Goal: Task Accomplishment & Management: Manage account settings

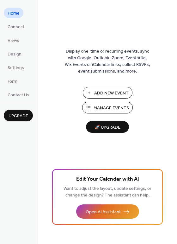
click at [115, 109] on span "Manage Events" at bounding box center [111, 108] width 35 height 7
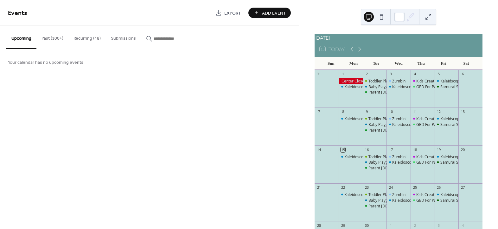
click at [79, 38] on button "Recurring (48)" at bounding box center [86, 37] width 37 height 22
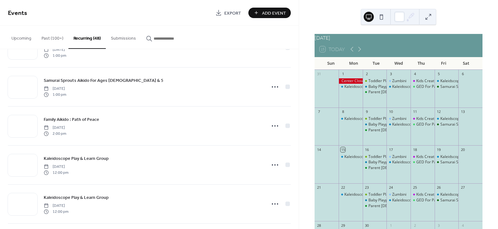
scroll to position [848, 0]
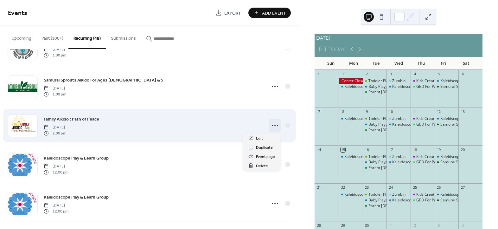
click at [274, 125] on circle at bounding box center [274, 125] width 1 height 1
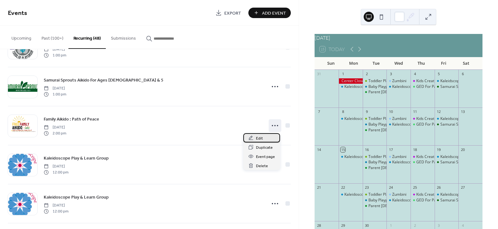
click at [259, 137] on span "Edit" at bounding box center [259, 138] width 7 height 7
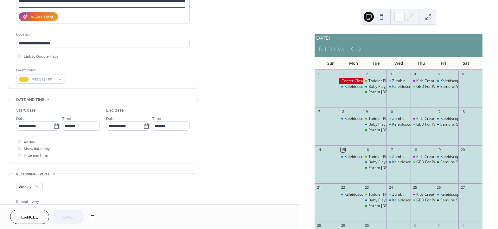
scroll to position [111, 0]
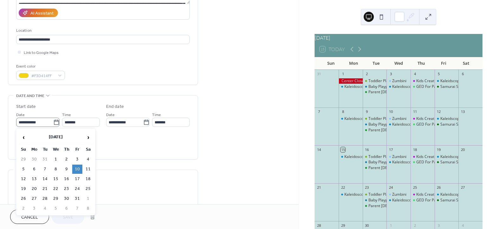
click at [54, 121] on icon at bounding box center [56, 122] width 6 height 6
click at [53, 121] on input "**********" at bounding box center [34, 121] width 37 height 9
click at [88, 136] on span "›" at bounding box center [87, 137] width 9 height 13
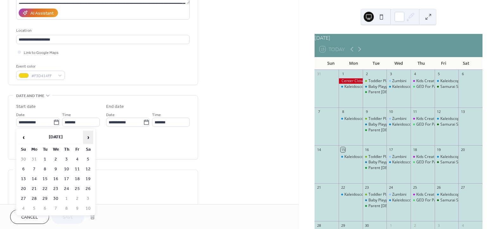
click at [88, 136] on span "›" at bounding box center [87, 137] width 9 height 13
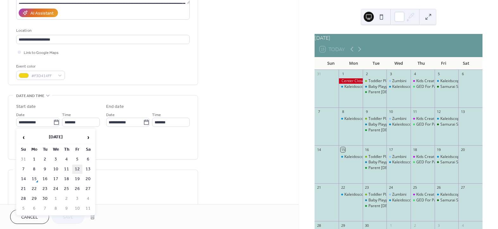
click at [79, 167] on td "12" at bounding box center [77, 168] width 10 height 9
type input "**********"
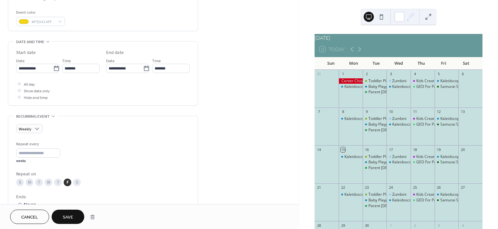
scroll to position [167, 0]
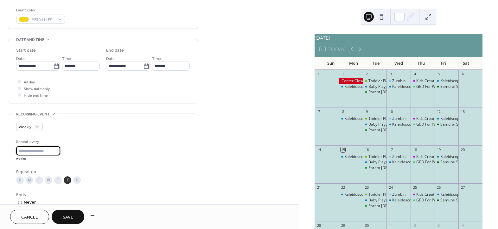
click at [23, 149] on input "*" at bounding box center [38, 150] width 44 height 9
click at [57, 150] on input "*" at bounding box center [38, 150] width 44 height 9
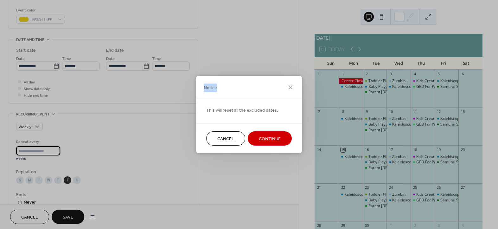
click at [57, 150] on div "Notice This will reset all the excluded dates. Cancel Continue" at bounding box center [249, 114] width 498 height 229
click at [235, 141] on button "Cancel" at bounding box center [225, 138] width 39 height 14
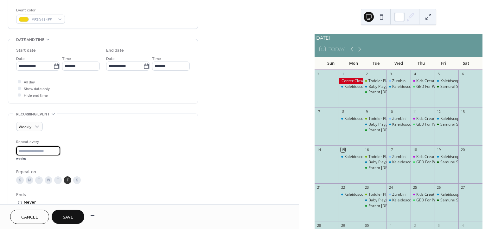
scroll to position [0, 0]
drag, startPoint x: 27, startPoint y: 151, endPoint x: 13, endPoint y: 151, distance: 14.3
click at [13, 151] on div "Weekly Repeat every * weeks Repeat on S M T W T F S Ends ​ Never ​ Date Exclude…" at bounding box center [102, 186] width 189 height 144
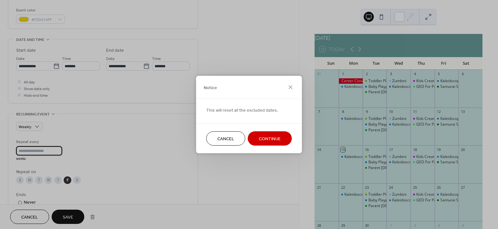
scroll to position [0, 0]
click at [271, 140] on span "Continue" at bounding box center [270, 138] width 22 height 7
type input "*"
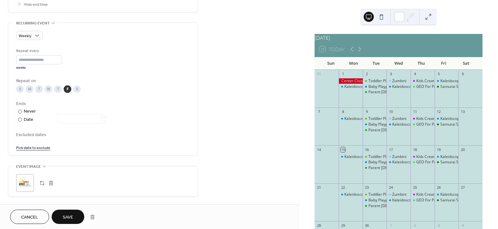
scroll to position [259, 0]
click at [19, 118] on div at bounding box center [20, 119] width 4 height 4
click at [106, 118] on icon at bounding box center [103, 118] width 6 height 6
click at [100, 118] on input "text" at bounding box center [78, 117] width 44 height 9
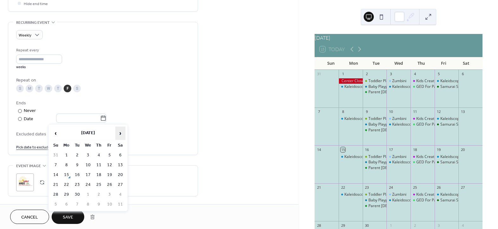
click at [121, 132] on span "›" at bounding box center [120, 133] width 9 height 13
click at [109, 184] on td "21" at bounding box center [109, 184] width 10 height 9
type input "**********"
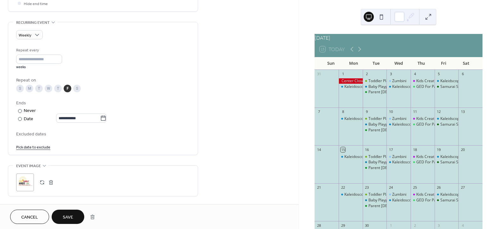
click at [66, 218] on span "Save" at bounding box center [68, 217] width 10 height 7
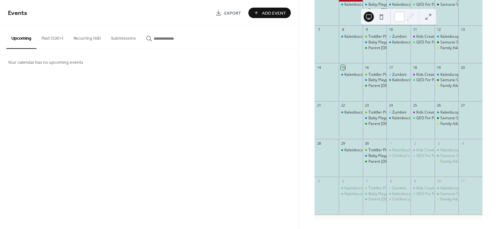
scroll to position [87, 0]
